Goal: Information Seeking & Learning: Learn about a topic

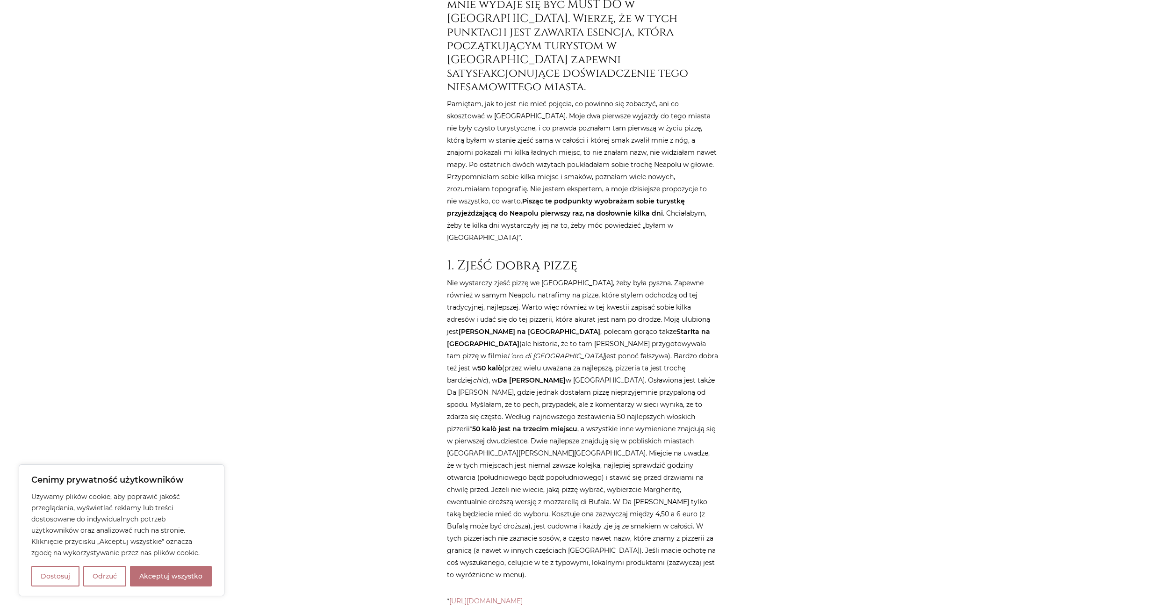
scroll to position [477, 0]
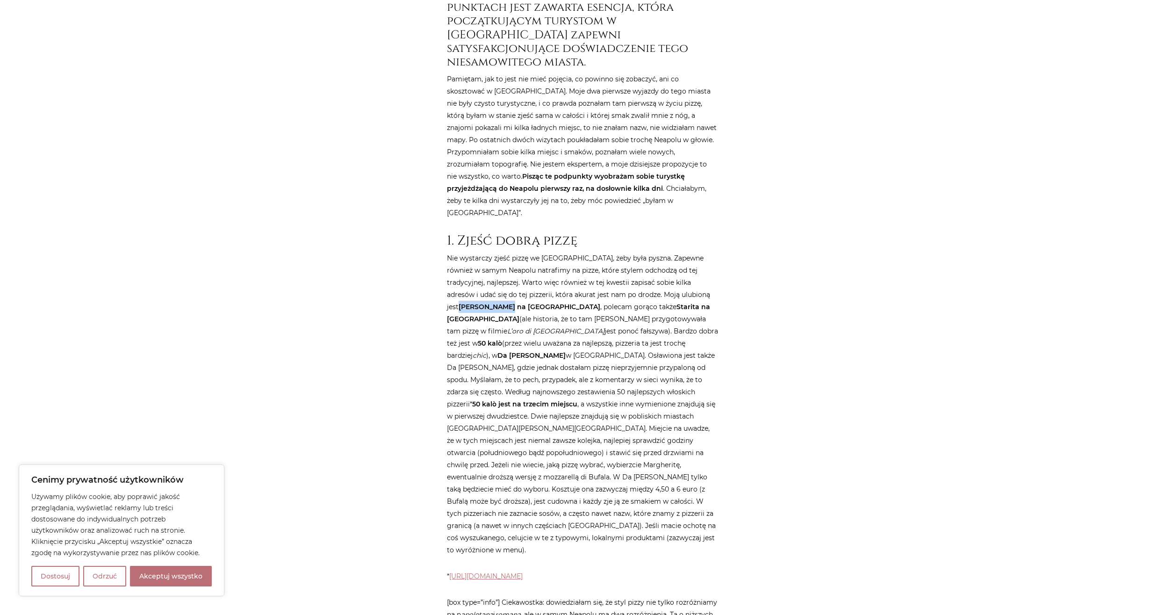
drag, startPoint x: 663, startPoint y: 236, endPoint x: 706, endPoint y: 235, distance: 42.1
click at [600, 303] on strong "[PERSON_NAME] na [GEOGRAPHIC_DATA]" at bounding box center [530, 307] width 142 height 8
copy strong "[PERSON_NAME]"
drag, startPoint x: 602, startPoint y: 283, endPoint x: 573, endPoint y: 282, distance: 29.0
click at [566, 351] on strong "Da [PERSON_NAME]" at bounding box center [531, 355] width 68 height 8
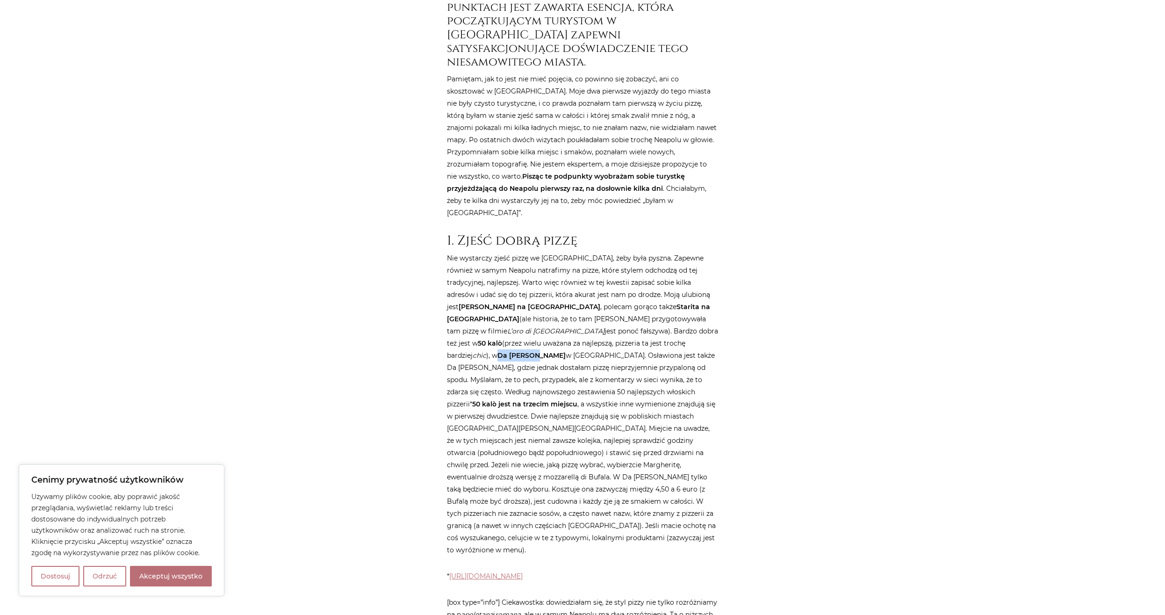
copy strong "Da [PERSON_NAME]"
drag, startPoint x: 475, startPoint y: 333, endPoint x: 498, endPoint y: 334, distance: 22.9
click at [498, 400] on strong "50 kalò jest na trzecim miejscu" at bounding box center [524, 404] width 105 height 8
copy strong "50 kalò"
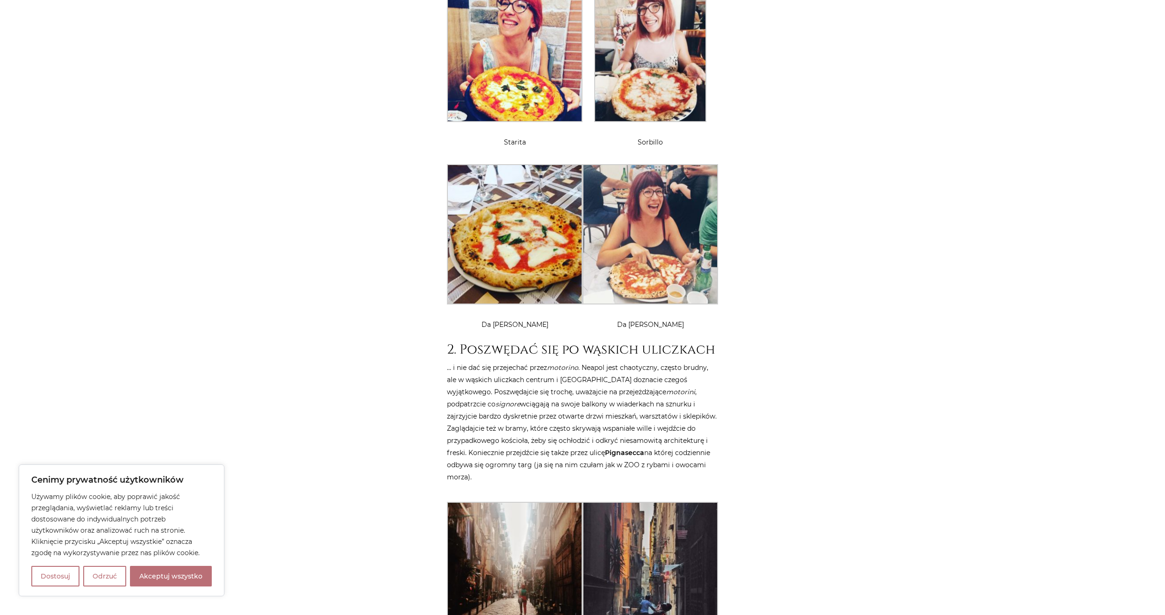
scroll to position [1192, 0]
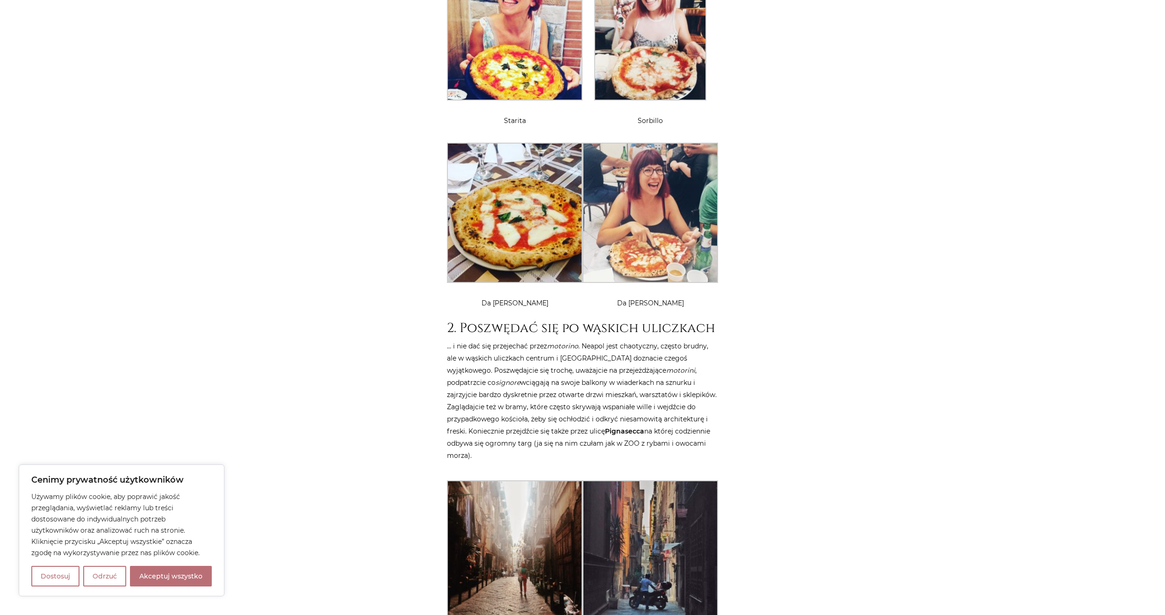
click at [630, 427] on strong "Pignasecca" at bounding box center [624, 431] width 39 height 8
copy p "wciągają na swoje balkony w wiaderkach na sznurku i zajrzyjcie bardzo dyskretni…"
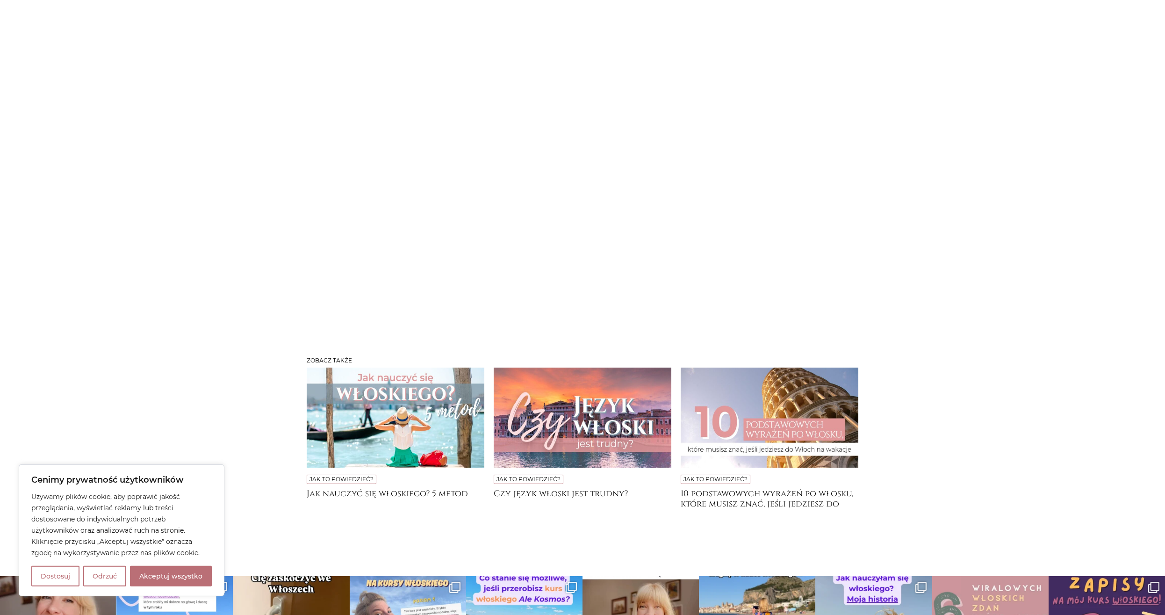
scroll to position [4839, 0]
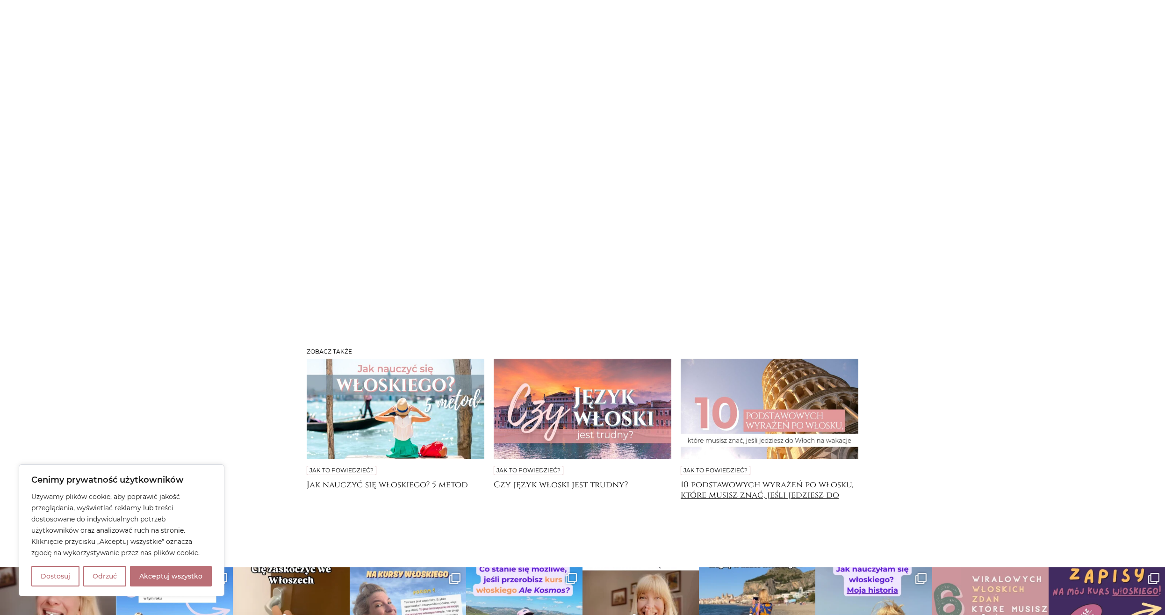
click at [744, 480] on h4 "10 podstawowych wyrażeń po włosku, które musisz znać, jeśli jedziesz do [GEOGRA…" at bounding box center [770, 489] width 178 height 19
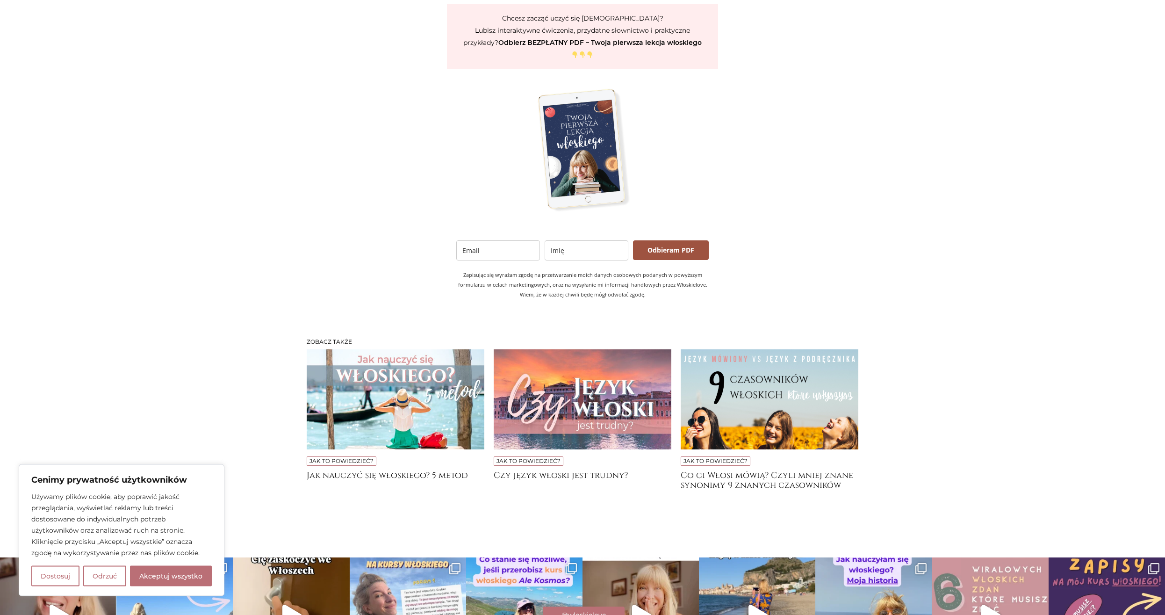
scroll to position [1752, 0]
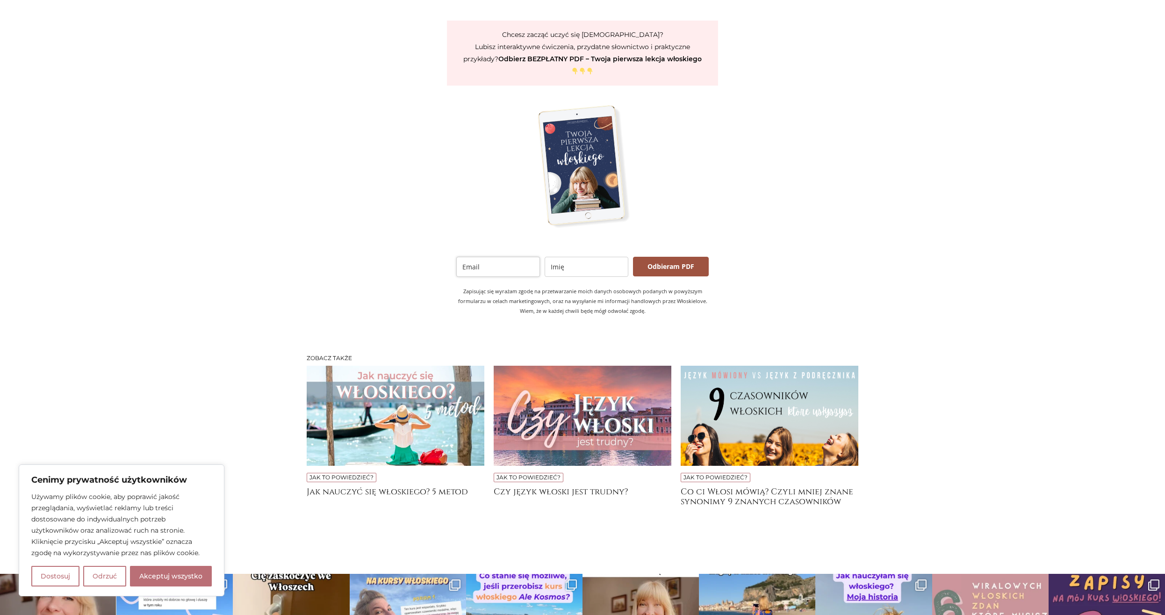
click at [496, 257] on input "email" at bounding box center [498, 267] width 84 height 20
click at [586, 129] on img at bounding box center [583, 167] width 118 height 134
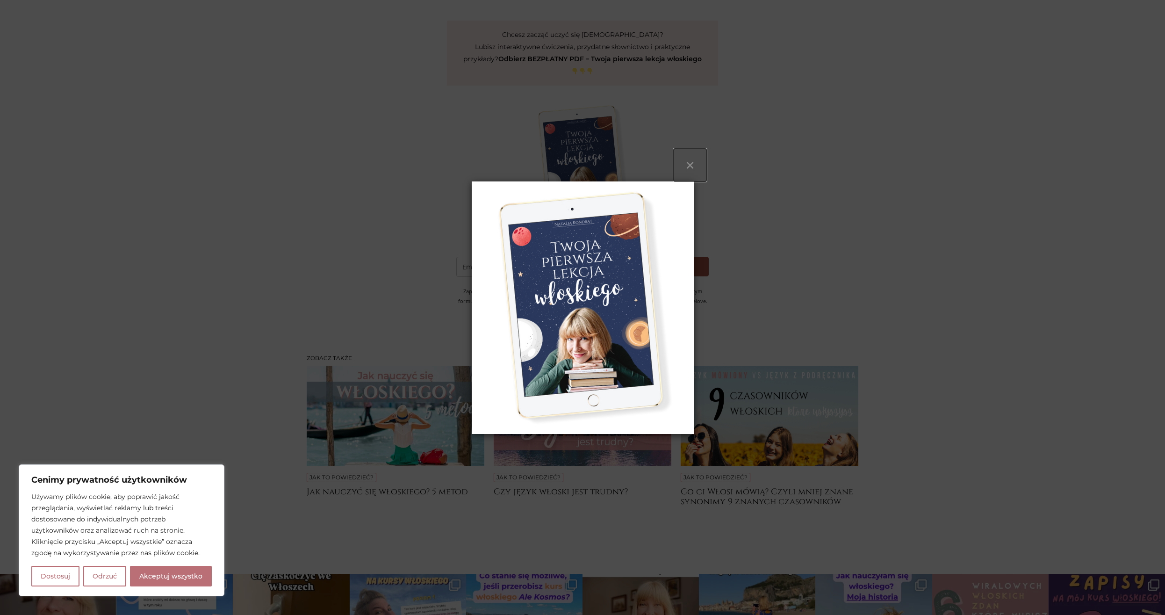
click at [690, 166] on button "×" at bounding box center [690, 165] width 33 height 33
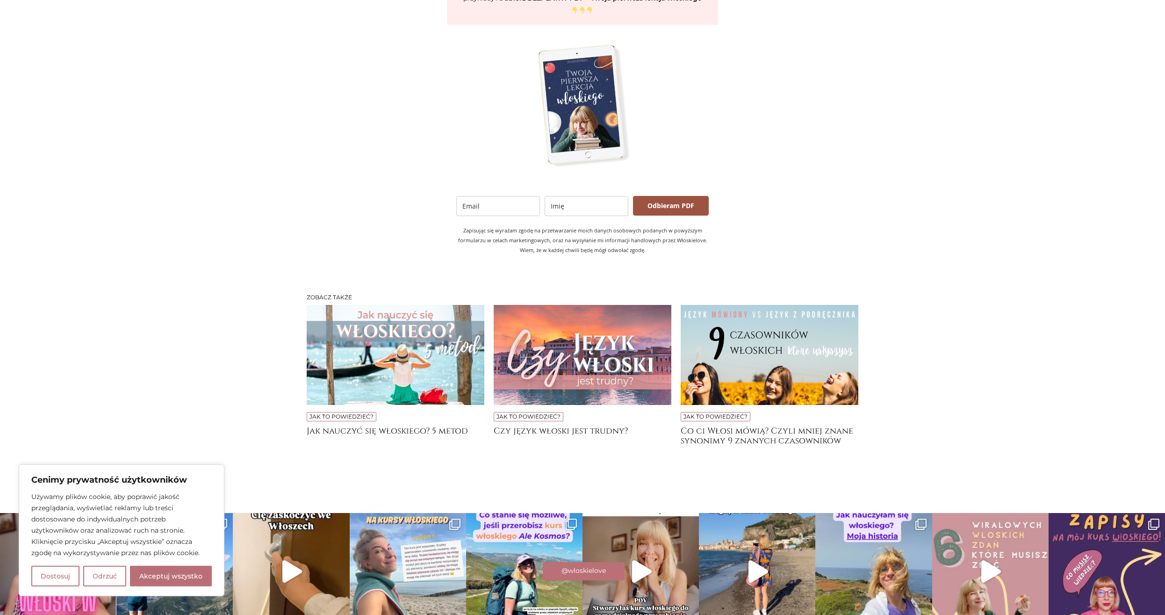
scroll to position [1847, 0]
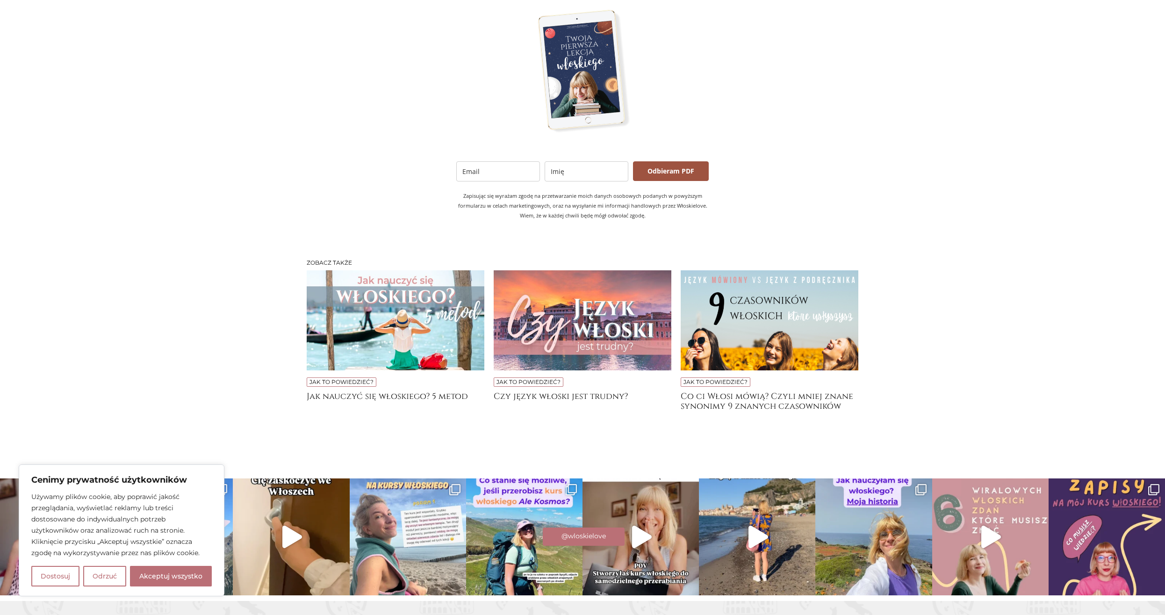
click at [771, 276] on img at bounding box center [770, 320] width 178 height 100
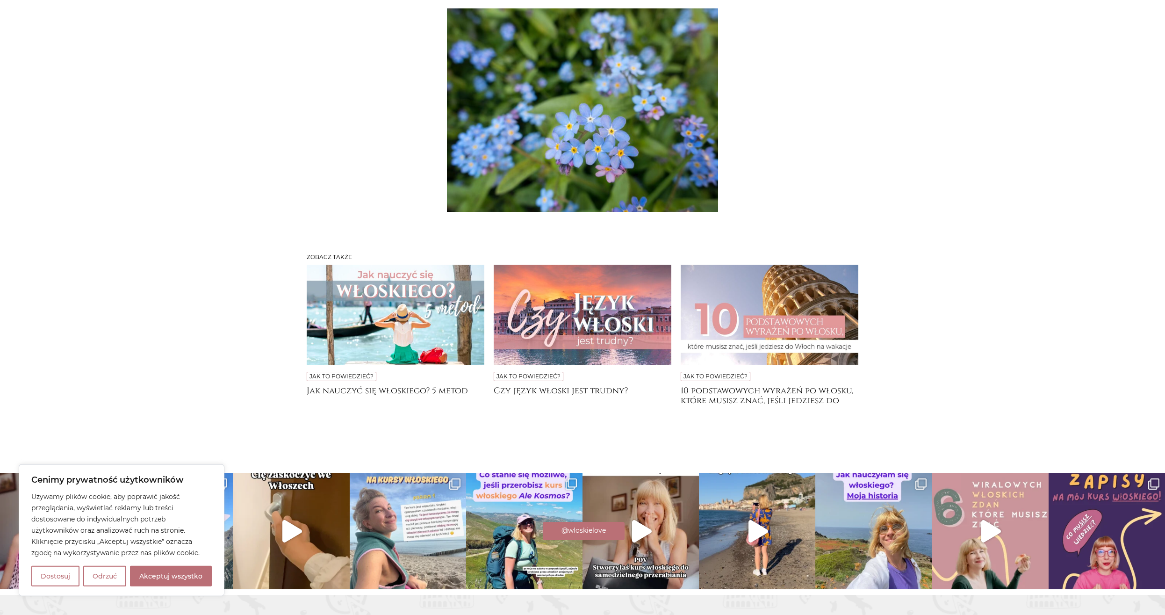
scroll to position [2862, 0]
